Goal: Navigation & Orientation: Find specific page/section

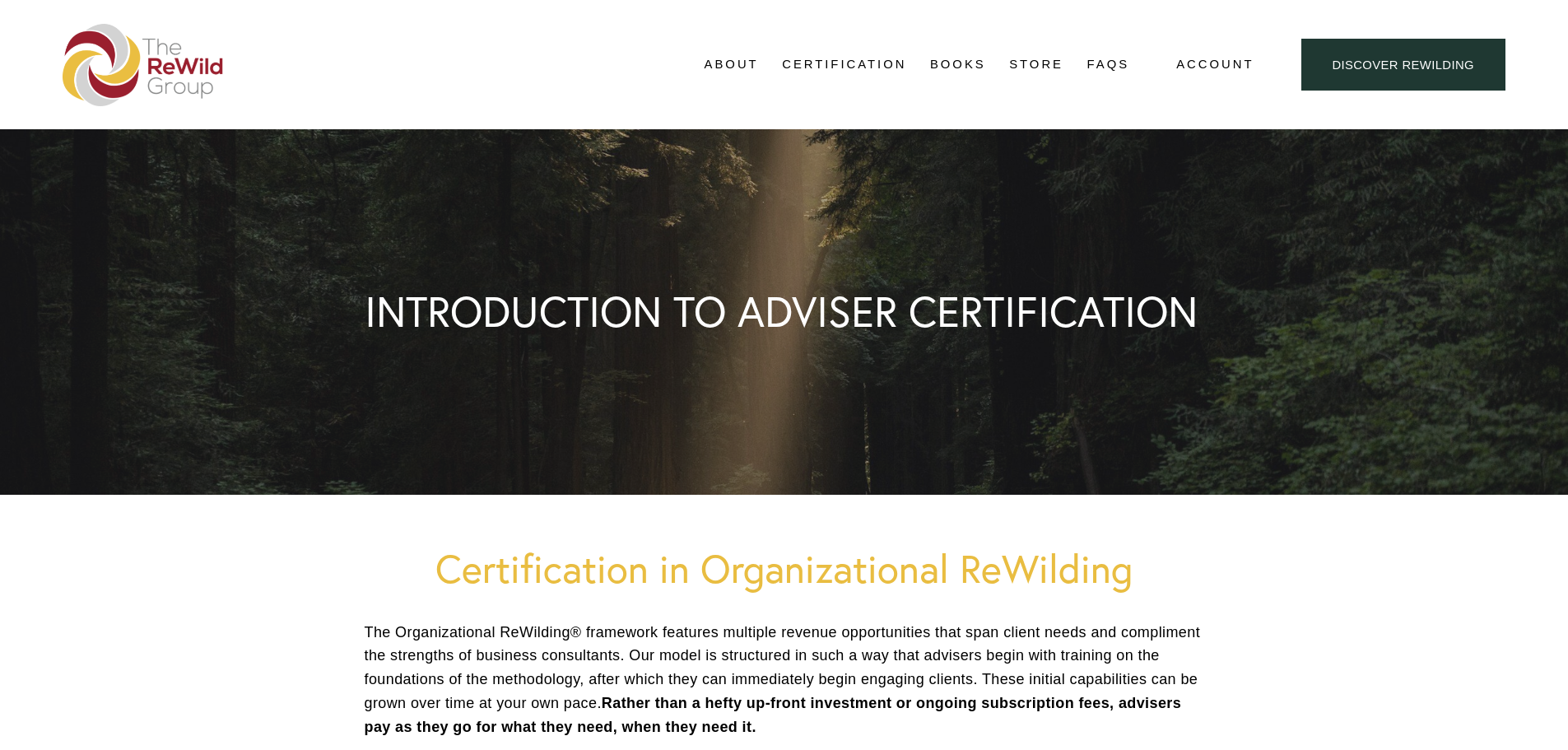
click at [0, 0] on link "Adviser Network" at bounding box center [0, 0] width 0 height 0
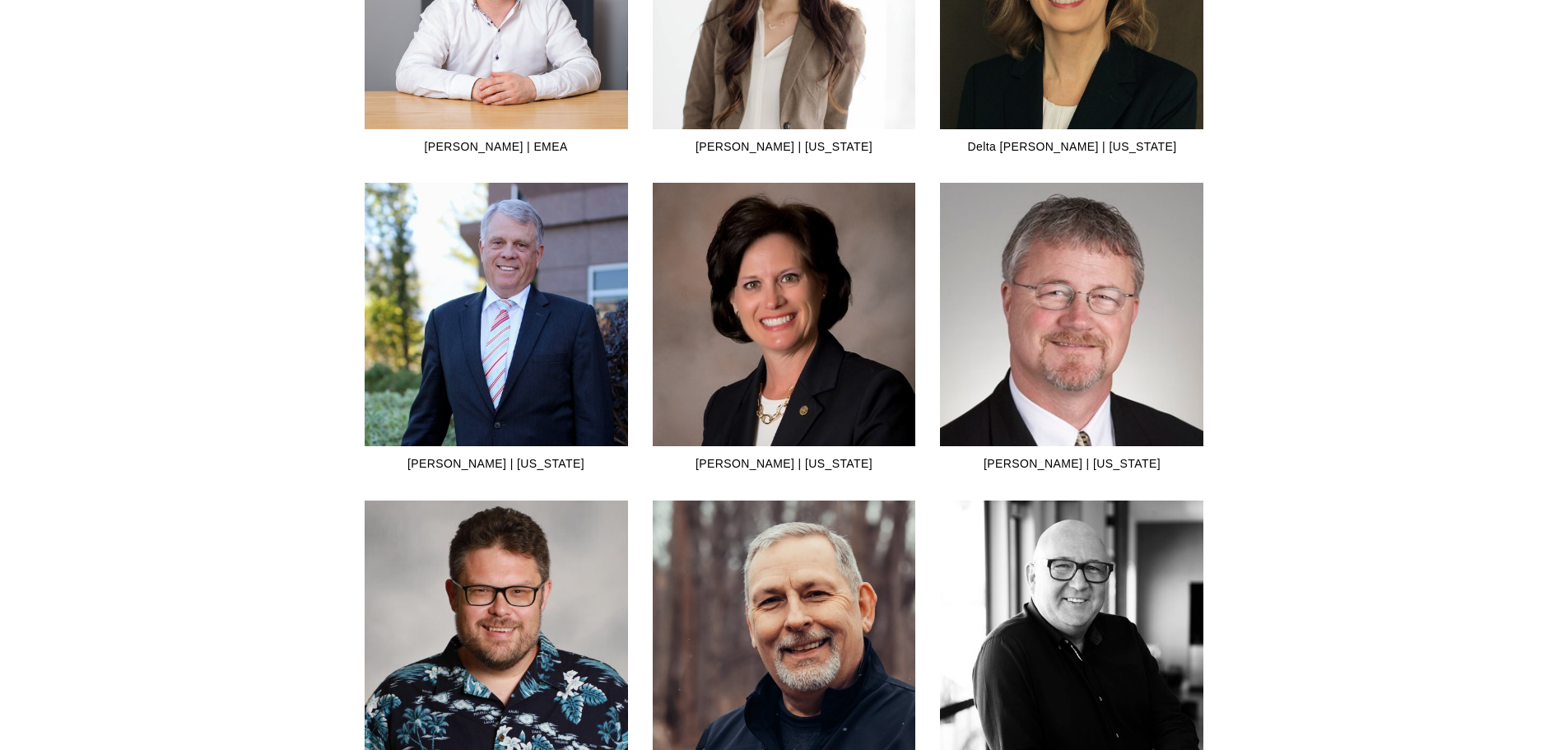
scroll to position [1893, 0]
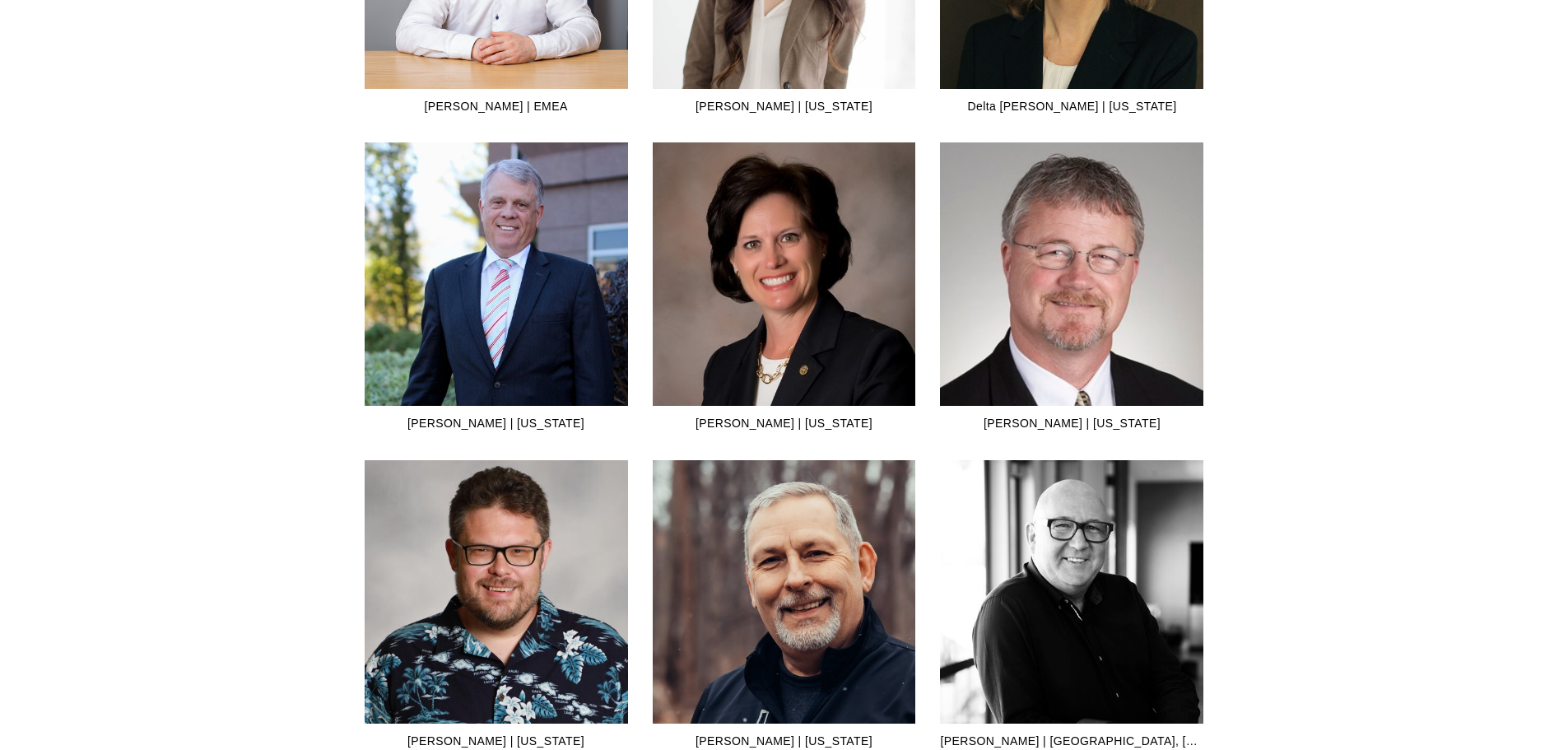
click at [483, 364] on img at bounding box center [495, 327] width 263 height 369
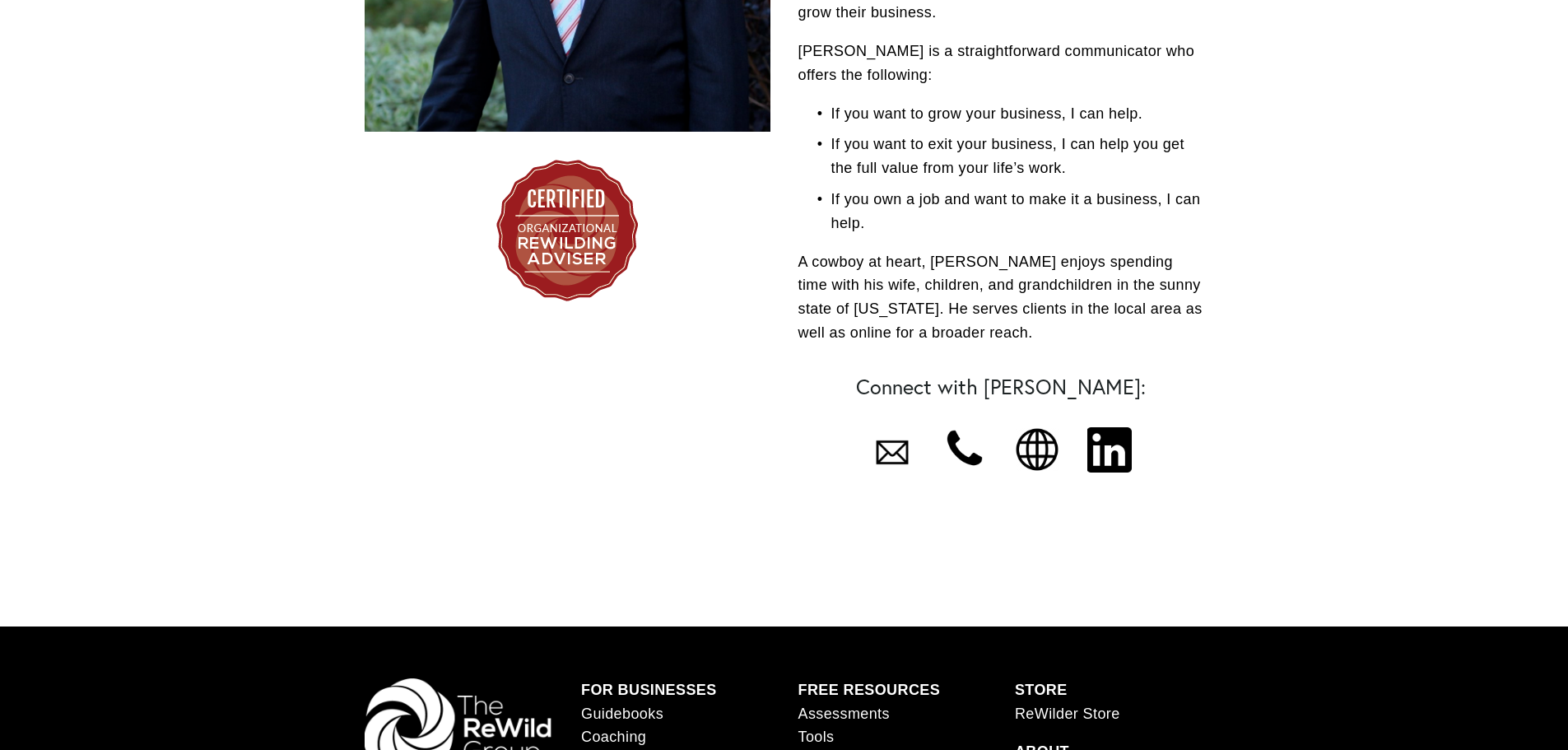
scroll to position [576, 0]
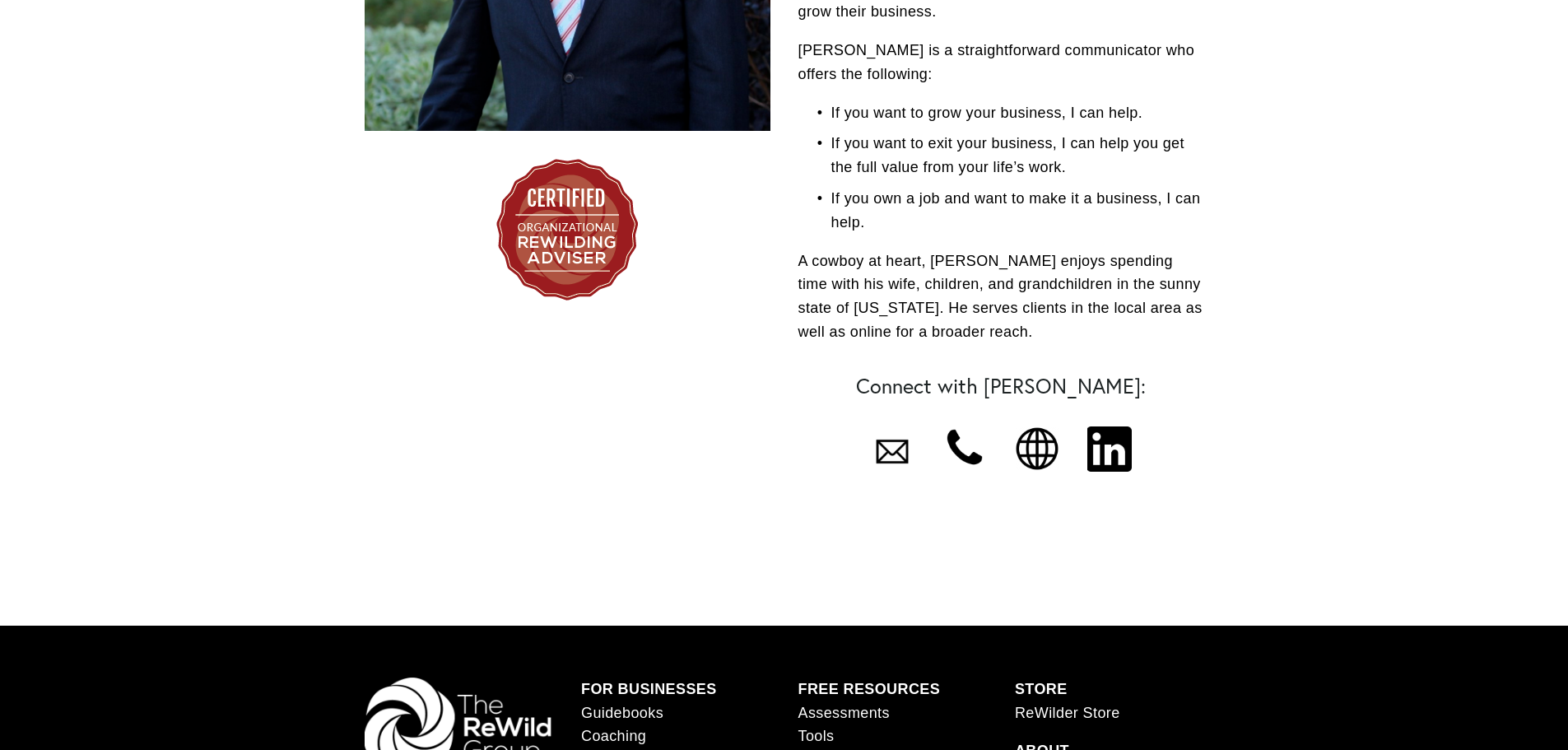
click at [956, 426] on div at bounding box center [964, 448] width 44 height 44
